Goal: Information Seeking & Learning: Learn about a topic

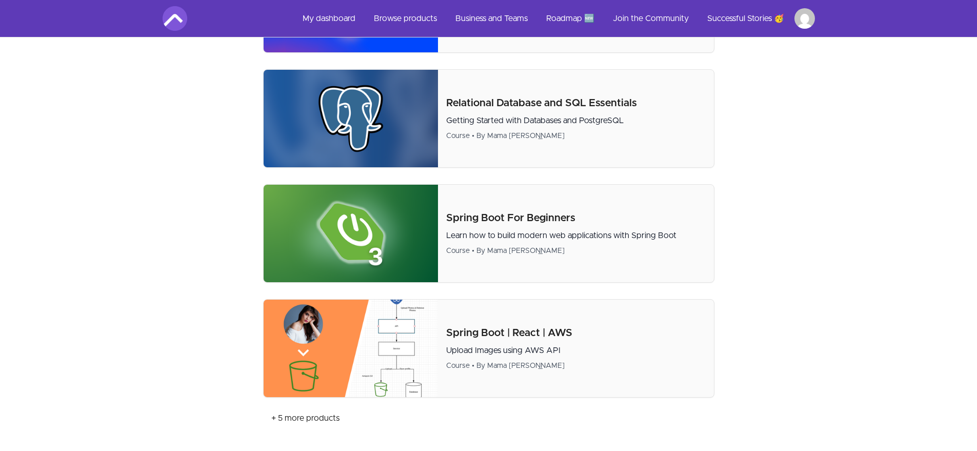
scroll to position [677, 0]
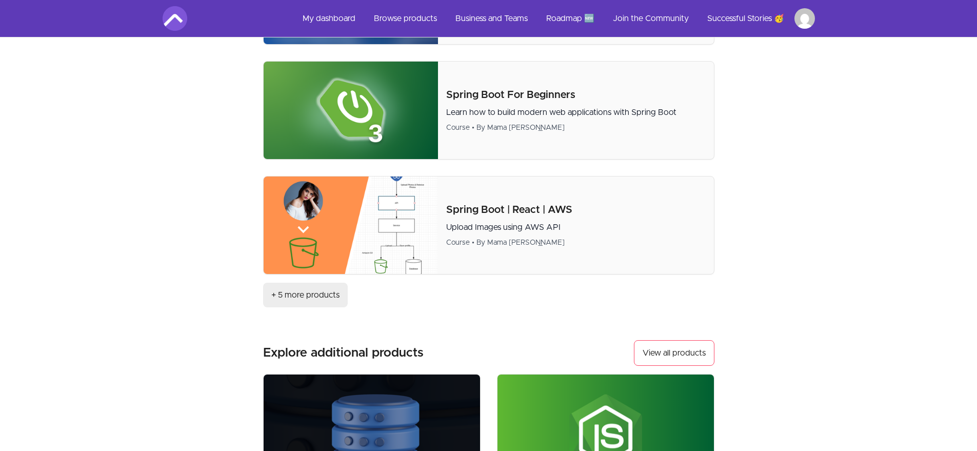
click at [305, 300] on link "+ 5 more products" at bounding box center [305, 295] width 85 height 25
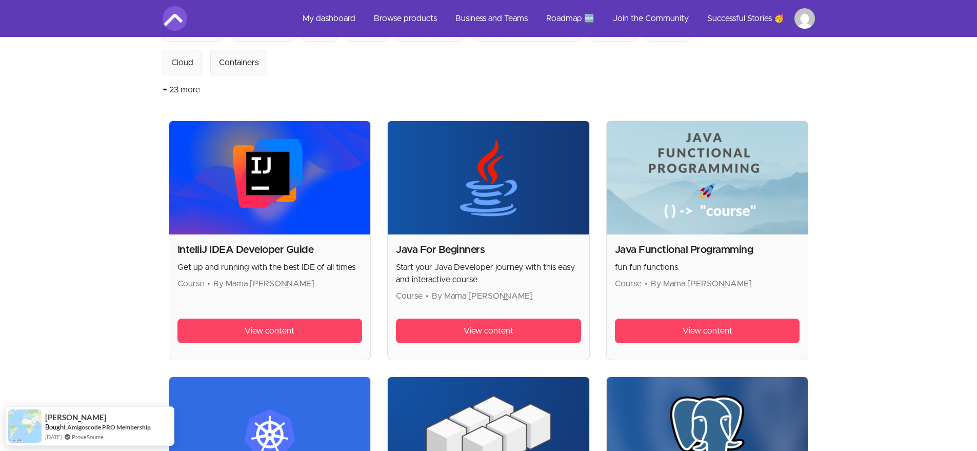
scroll to position [62, 0]
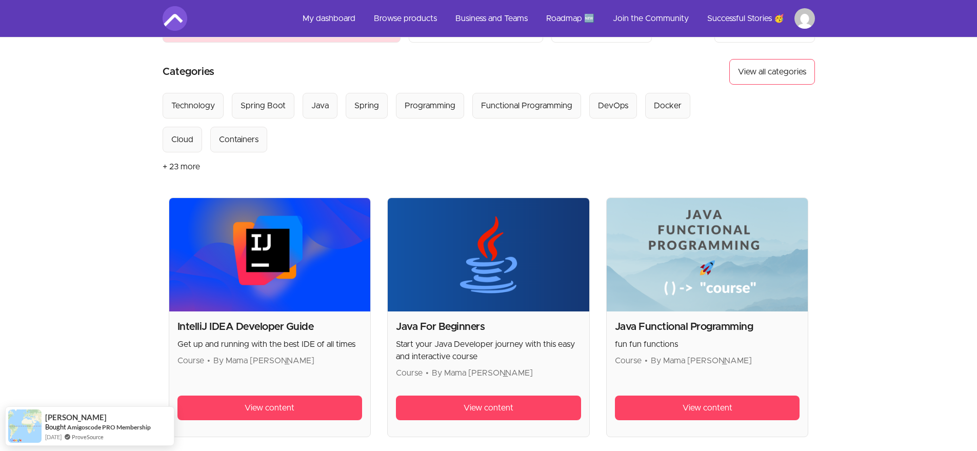
click at [225, 326] on h2 "IntelliJ IDEA Developer Guide" at bounding box center [269, 327] width 185 height 14
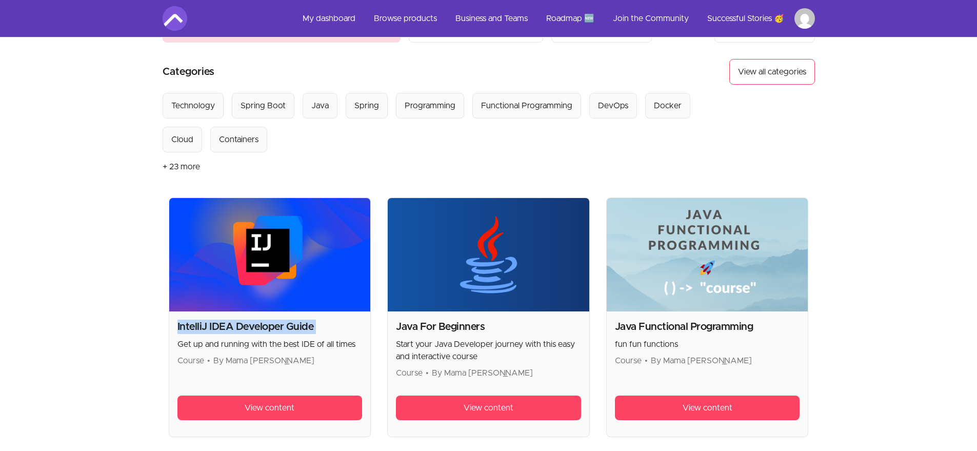
click at [225, 326] on h2 "IntelliJ IDEA Developer Guide" at bounding box center [269, 327] width 185 height 14
copy h2 "IntelliJ IDEA Developer Guide"
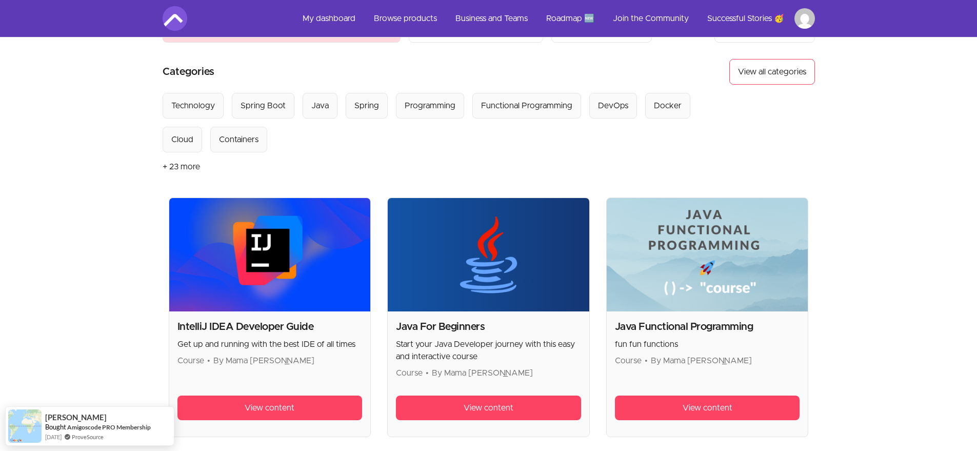
click at [418, 326] on h2 "Java For Beginners" at bounding box center [488, 327] width 185 height 14
copy h2 "Java For Beginners"
click at [620, 328] on h2 "Java Functional Programming" at bounding box center [707, 327] width 185 height 14
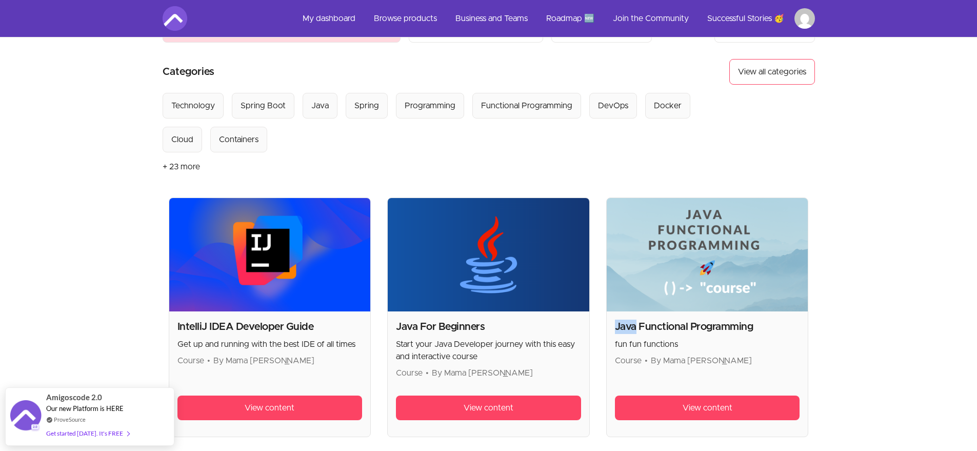
click at [621, 328] on h2 "Java Functional Programming" at bounding box center [707, 327] width 185 height 14
click at [623, 327] on h2 "Java Functional Programming" at bounding box center [707, 327] width 185 height 14
copy h2 "Java Functional Programming"
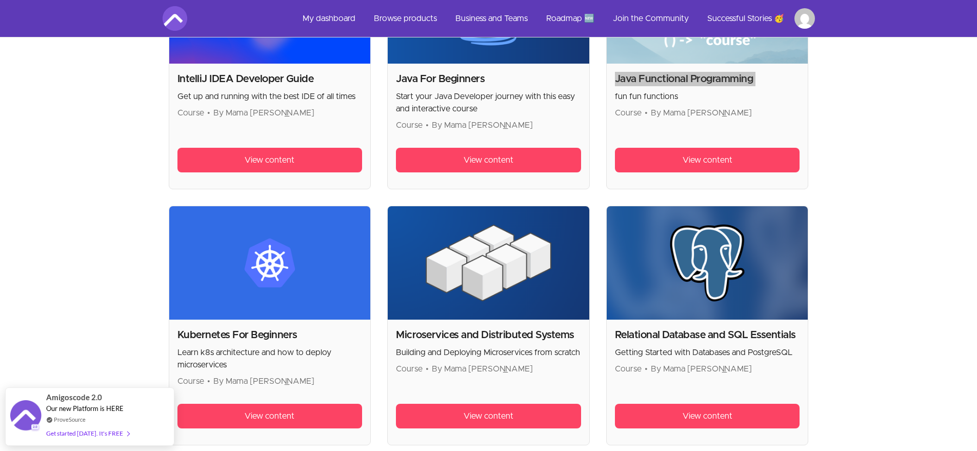
scroll to position [369, 0]
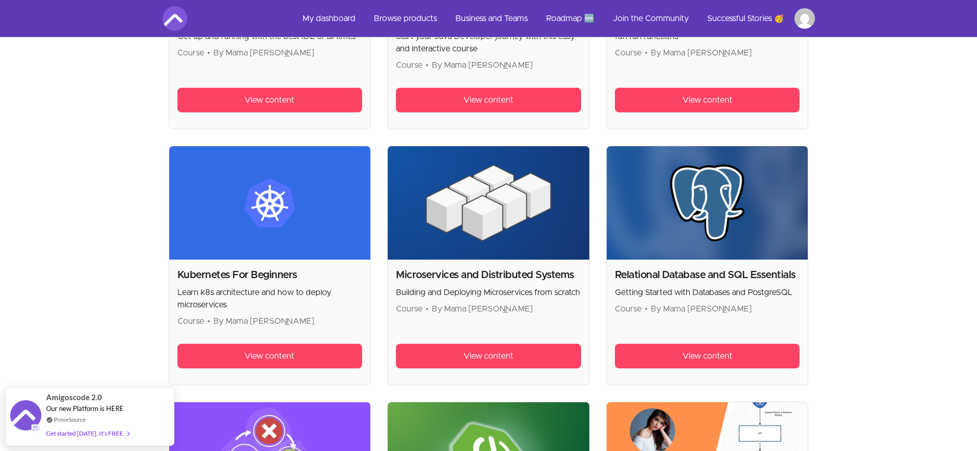
click at [248, 272] on h2 "Kubernetes For Beginners" at bounding box center [269, 275] width 185 height 14
copy h2 "Kubernetes For Beginners"
click at [433, 270] on h2 "Microservices and Distributed Systems" at bounding box center [488, 275] width 185 height 14
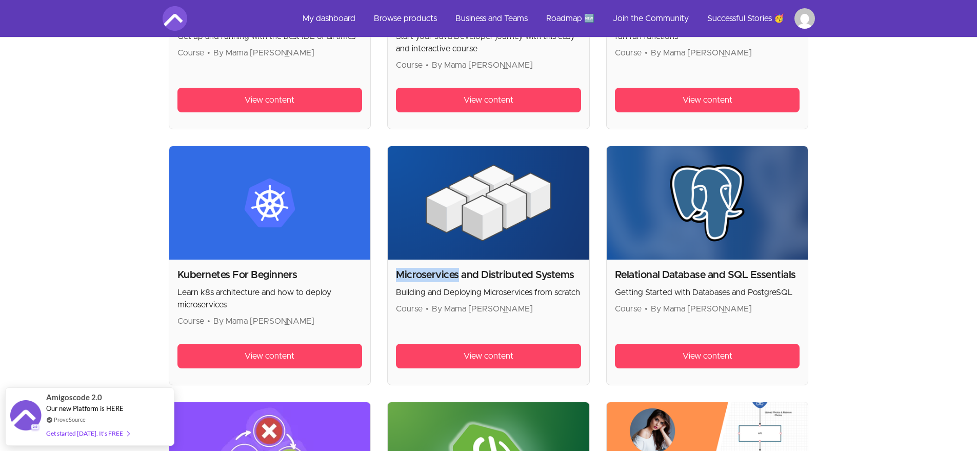
click at [433, 270] on h2 "Microservices and Distributed Systems" at bounding box center [488, 275] width 185 height 14
copy h2 "Microservices and Distributed Systems"
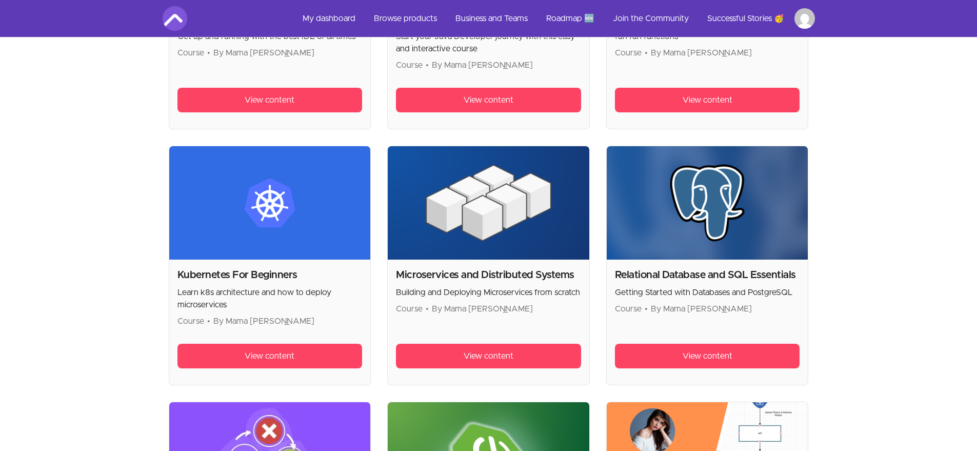
click at [727, 271] on h2 "Relational Database and SQL Essentials" at bounding box center [707, 275] width 185 height 14
copy h2 "Relational Database and SQL Essentials"
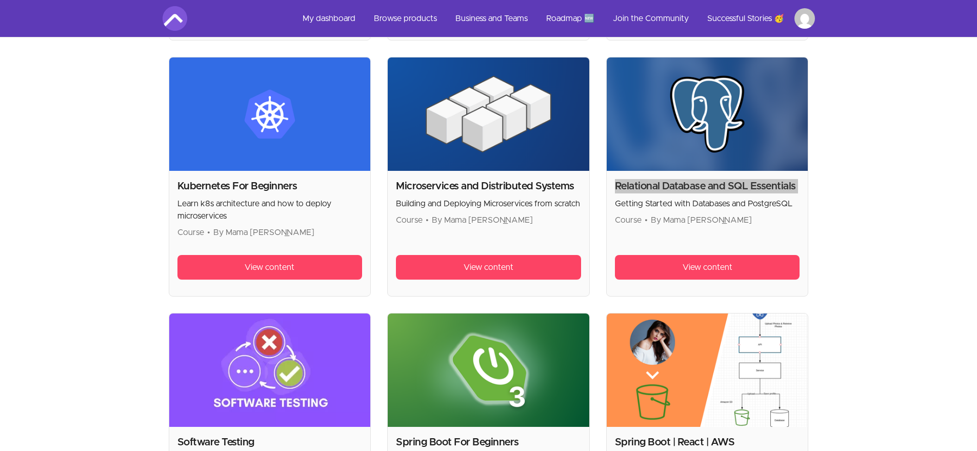
scroll to position [554, 0]
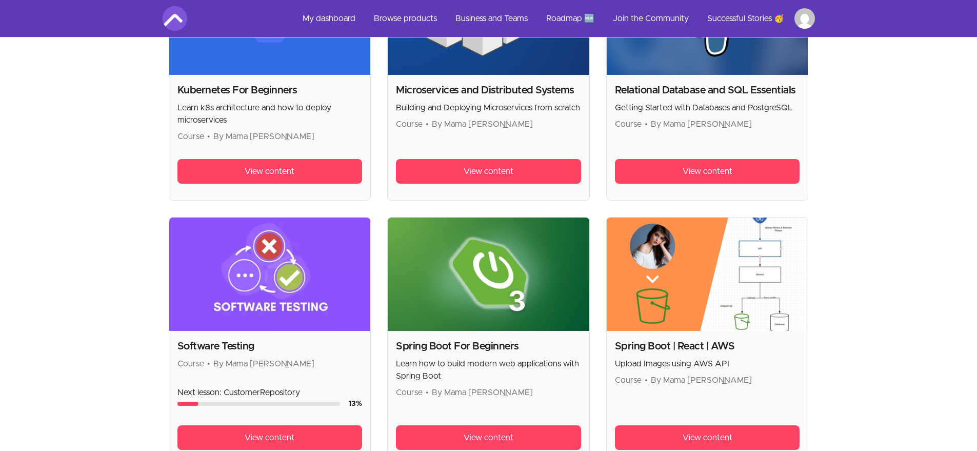
click at [221, 349] on h2 "Software Testing" at bounding box center [269, 346] width 185 height 14
copy h2 "Software Testing"
click at [415, 348] on h2 "Spring Boot For Beginners" at bounding box center [488, 346] width 185 height 14
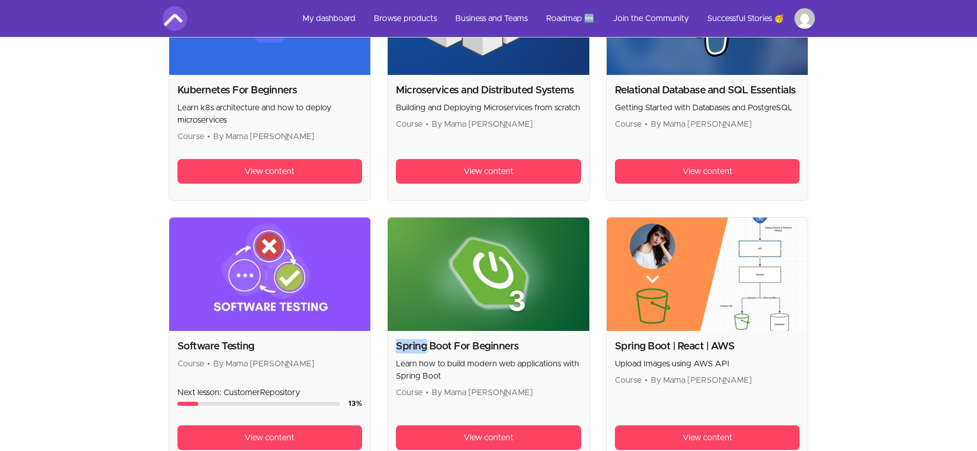
click at [415, 348] on h2 "Spring Boot For Beginners" at bounding box center [488, 346] width 185 height 14
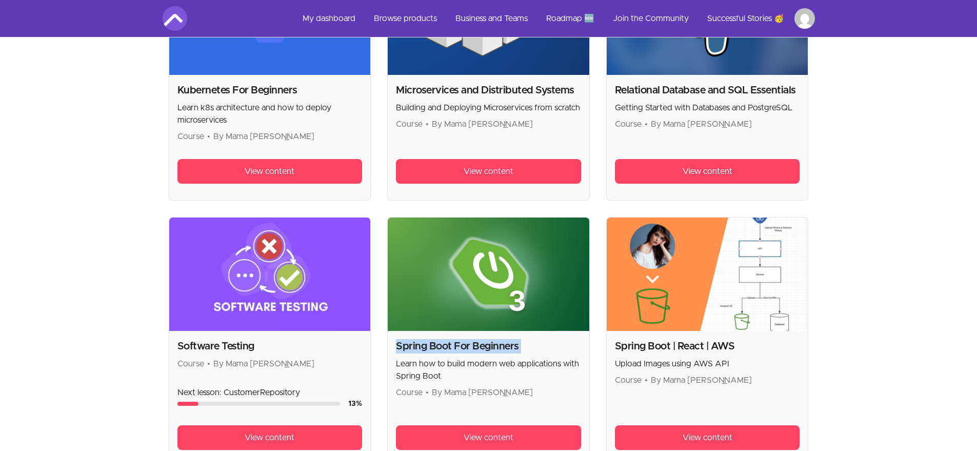
click at [415, 348] on h2 "Spring Boot For Beginners" at bounding box center [488, 346] width 185 height 14
click at [630, 349] on h2 "Spring Boot | React | AWS" at bounding box center [707, 346] width 185 height 14
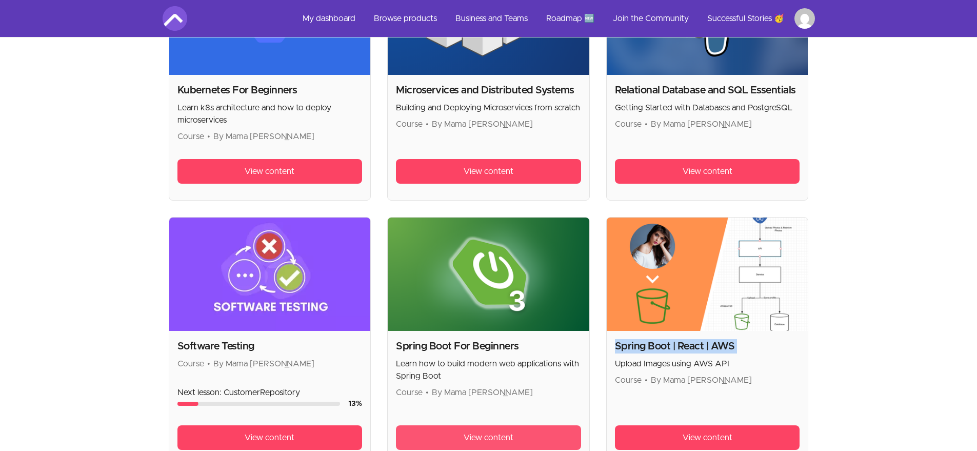
copy h2 "Spring Boot | React | AWS"
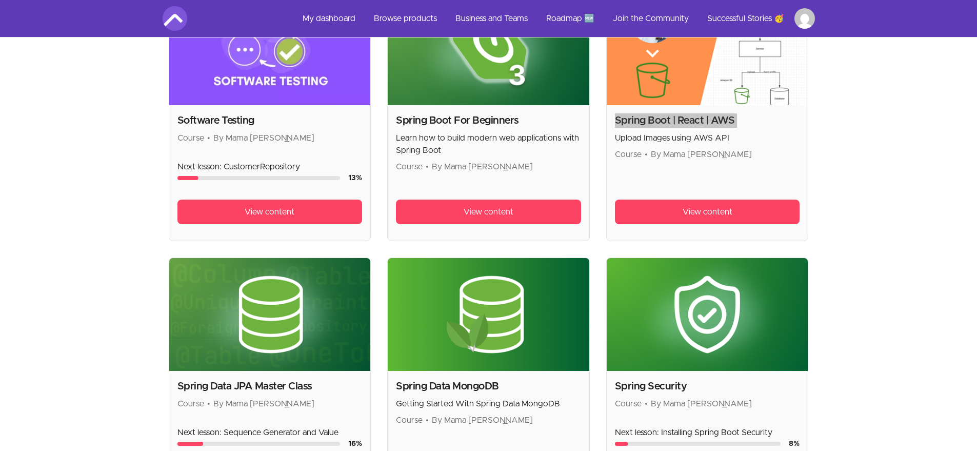
scroll to position [862, 0]
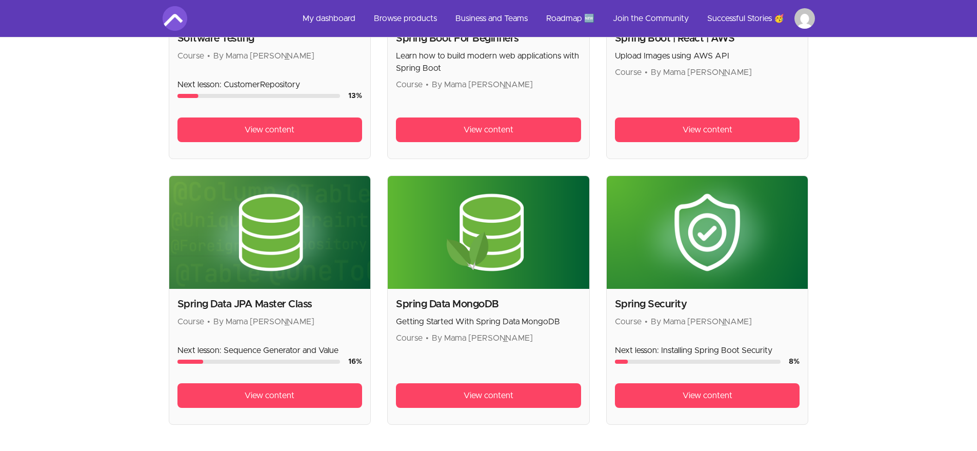
click at [229, 303] on h2 "Spring Data JPA Master Class" at bounding box center [269, 304] width 185 height 14
copy h2 "Spring Data JPA Master Class"
click at [414, 302] on h2 "Spring Data MongoDB" at bounding box center [488, 304] width 185 height 14
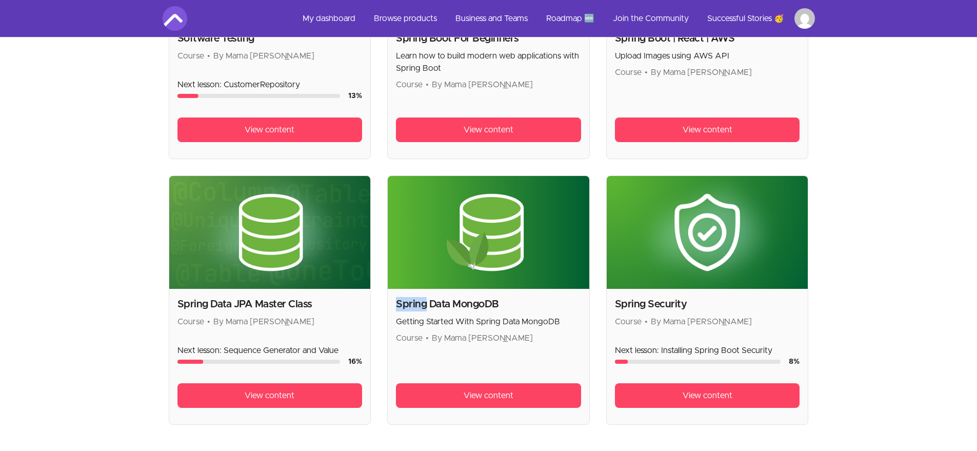
click at [415, 302] on h2 "Spring Data MongoDB" at bounding box center [488, 304] width 185 height 14
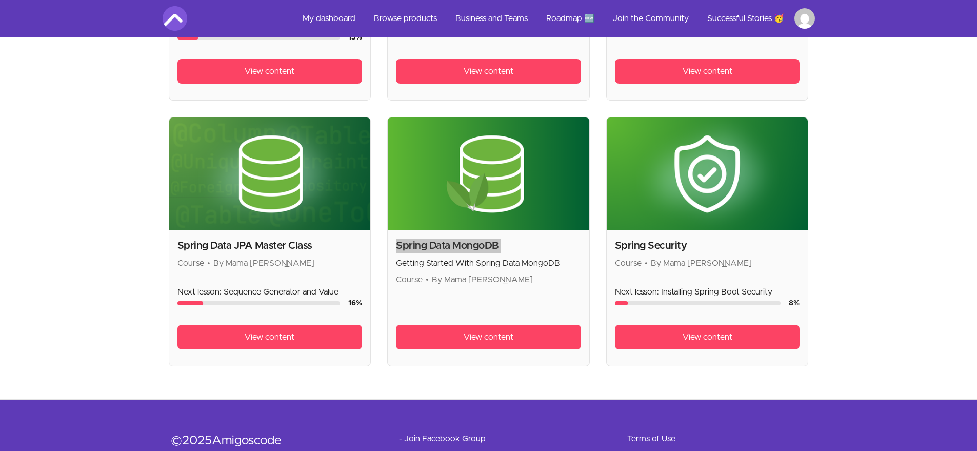
scroll to position [980, 0]
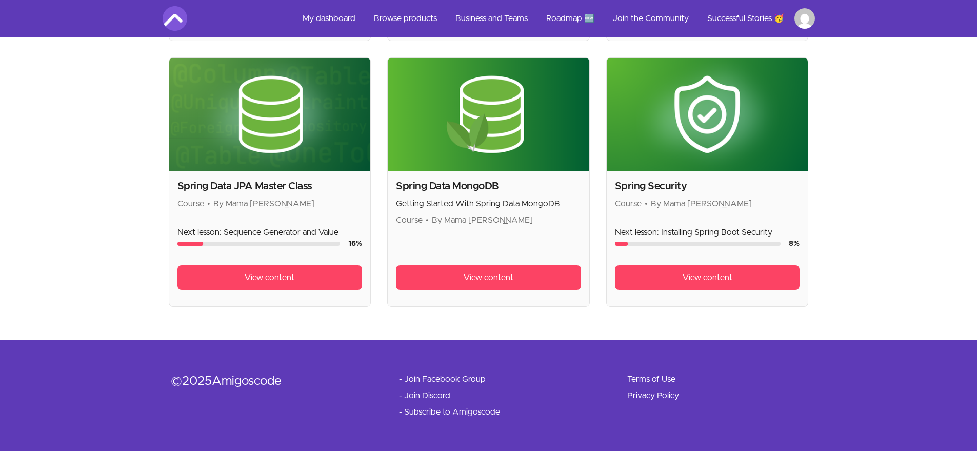
click at [652, 189] on h2 "Spring Security" at bounding box center [707, 186] width 185 height 14
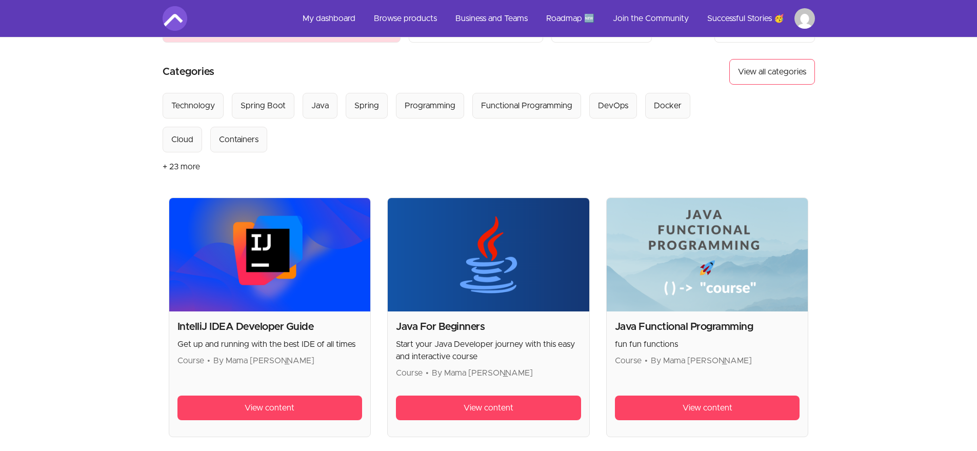
scroll to position [0, 0]
